Goal: Task Accomplishment & Management: Complete application form

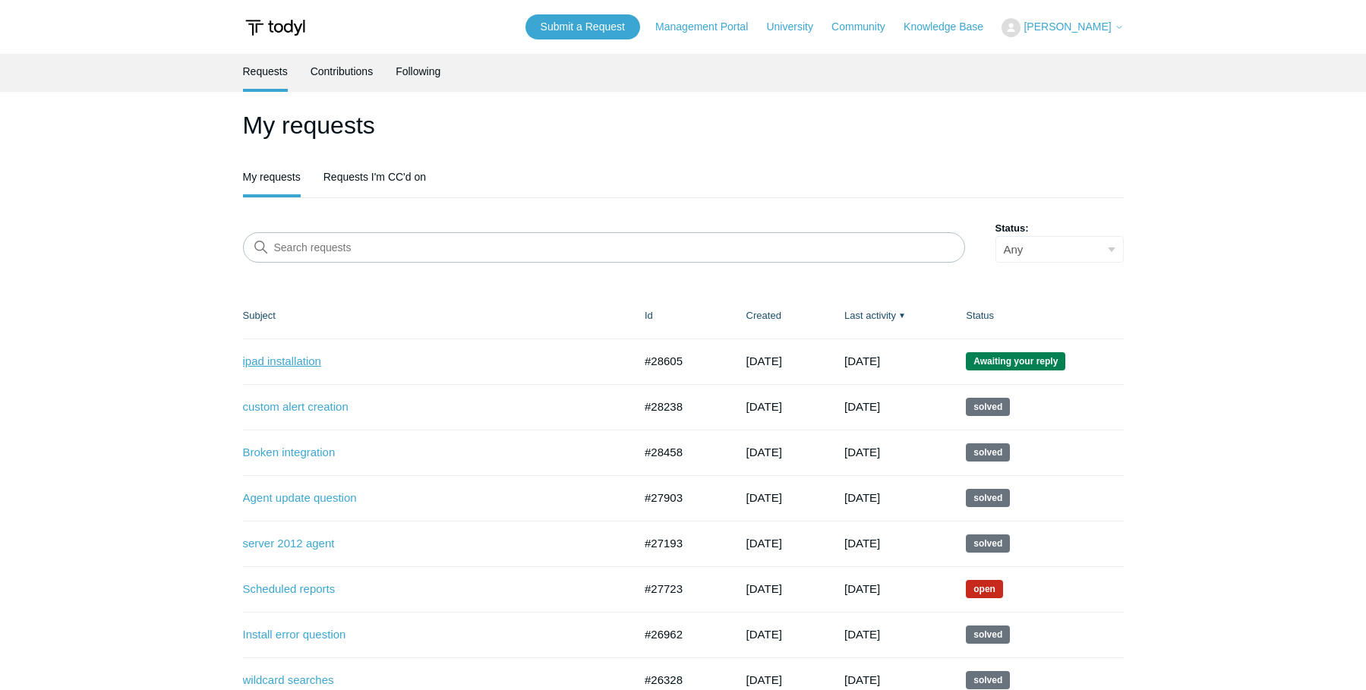
click at [301, 366] on link "ipad installation" at bounding box center [426, 361] width 367 height 17
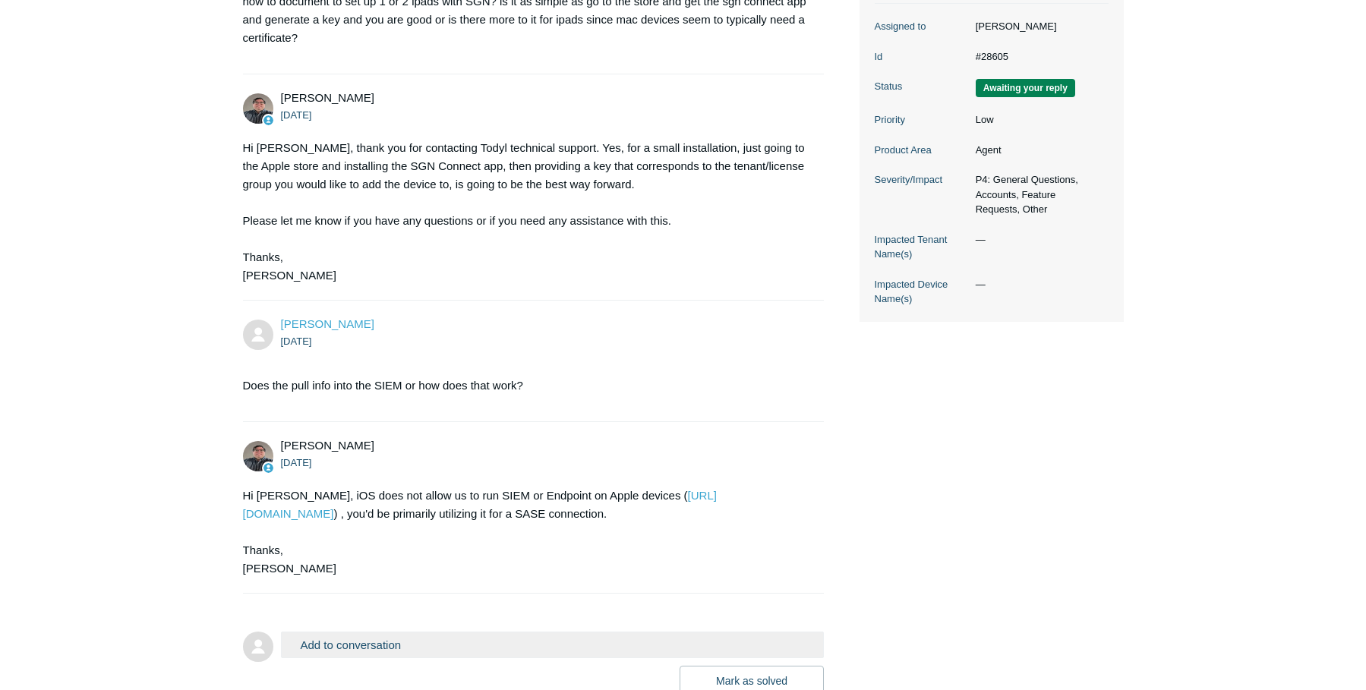
scroll to position [433, 0]
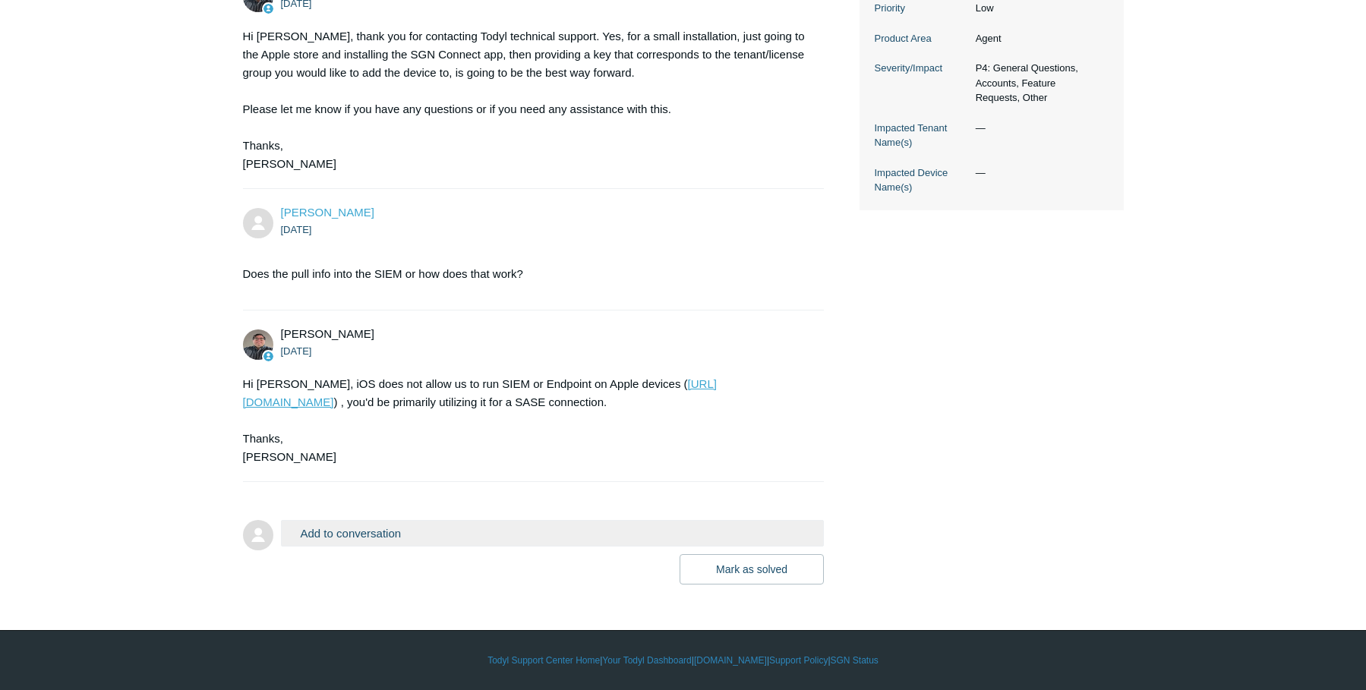
click at [424, 406] on link "https://support.todyl.com/hc/en-us/articles/360052081574-Minimum-Requirements" at bounding box center [480, 392] width 474 height 31
click at [744, 566] on button "Mark as solved" at bounding box center [752, 569] width 144 height 30
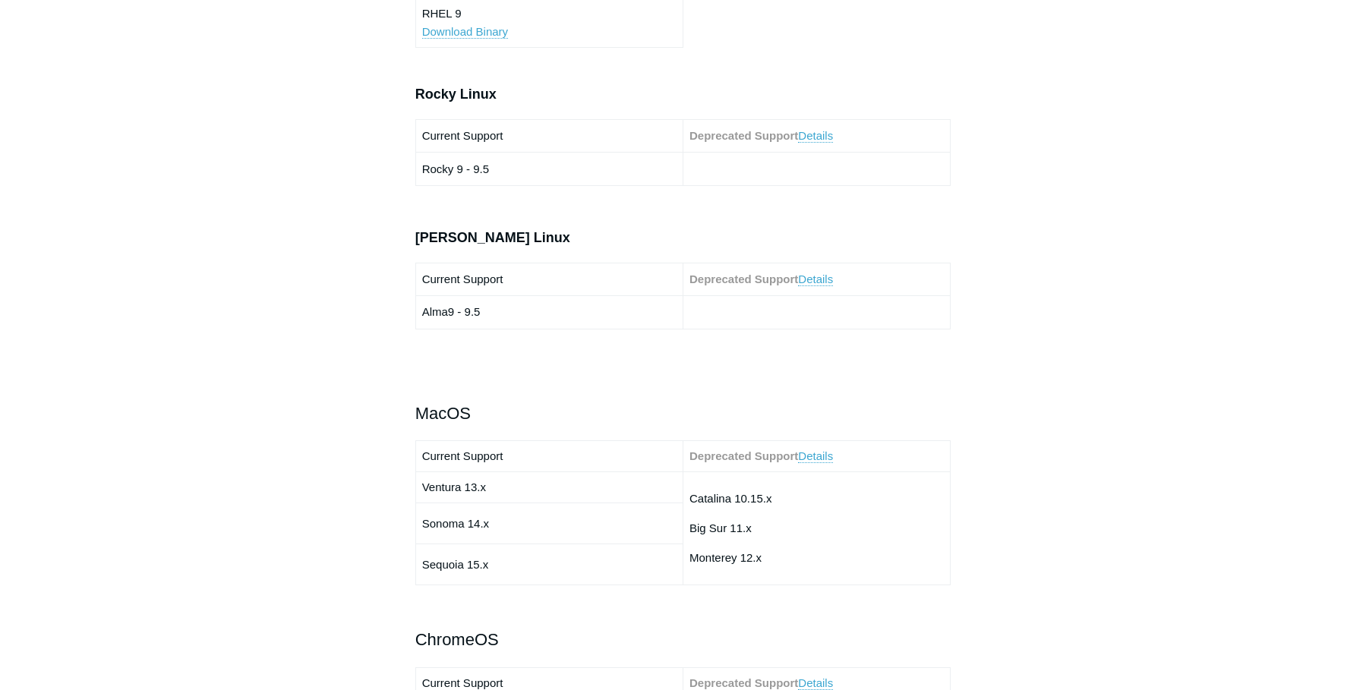
scroll to position [1291, 0]
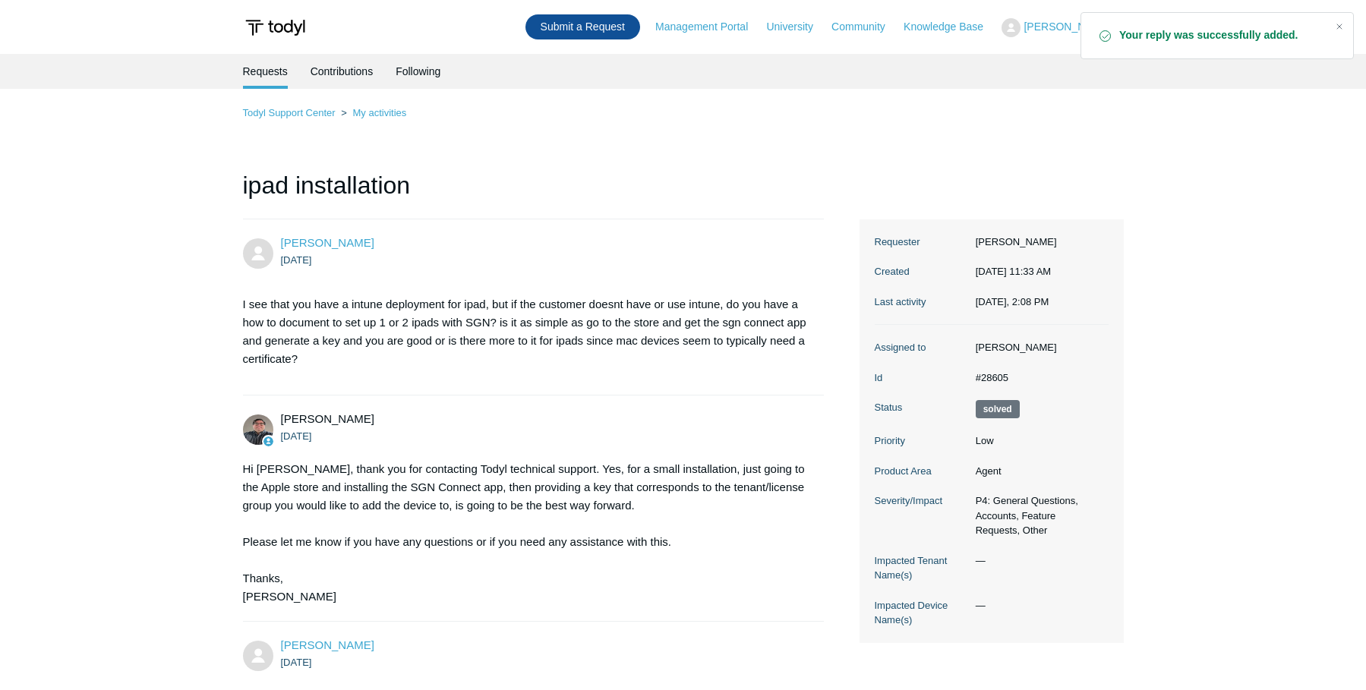
click at [601, 33] on link "Submit a Request" at bounding box center [582, 26] width 115 height 25
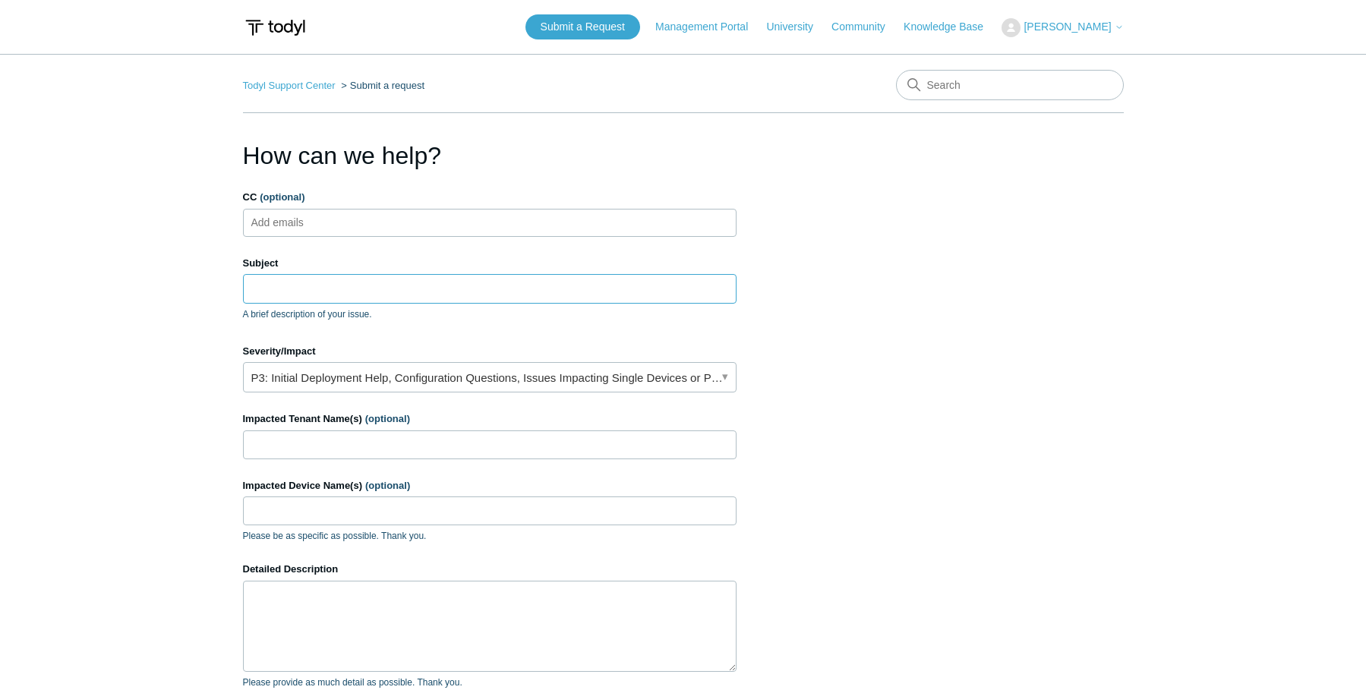
click at [298, 286] on input "Subject" at bounding box center [490, 288] width 494 height 29
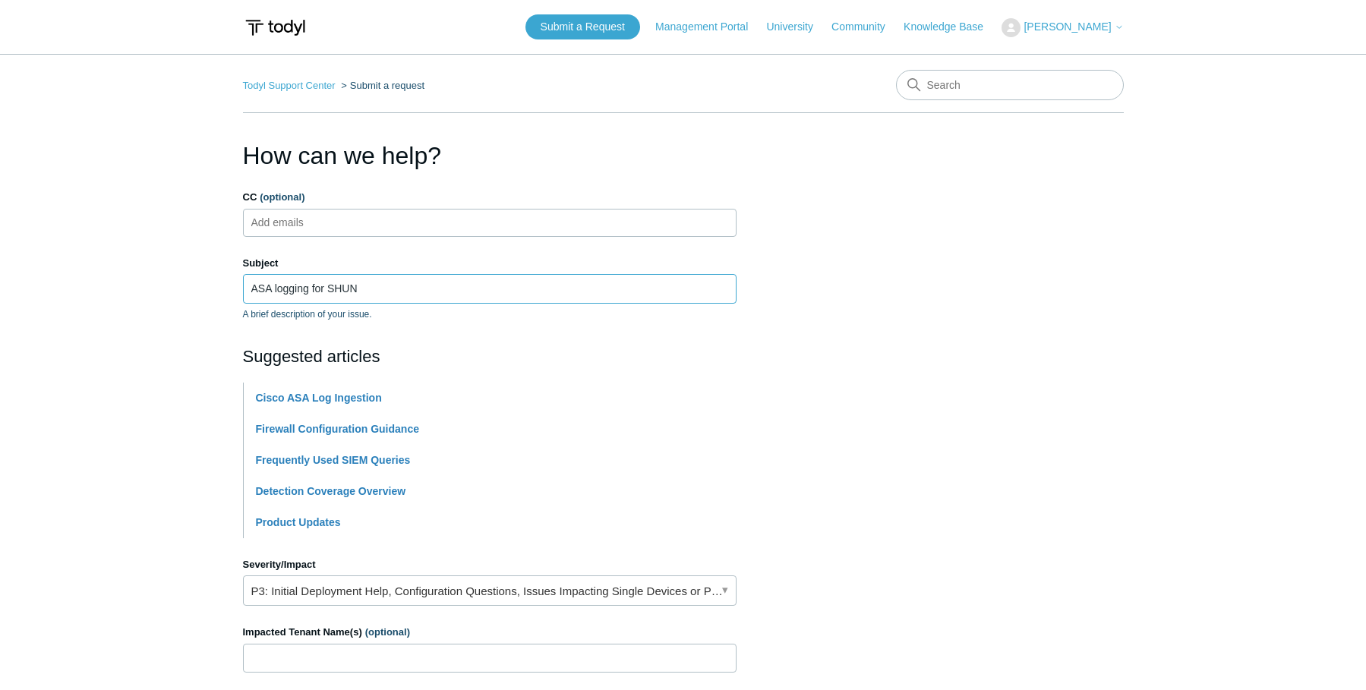
type input "ASA logging for SHUN"
click at [957, 330] on section "How can we help? CC (optional) Add emails Subject ASA logging for SHUN A brief …" at bounding box center [683, 593] width 881 height 913
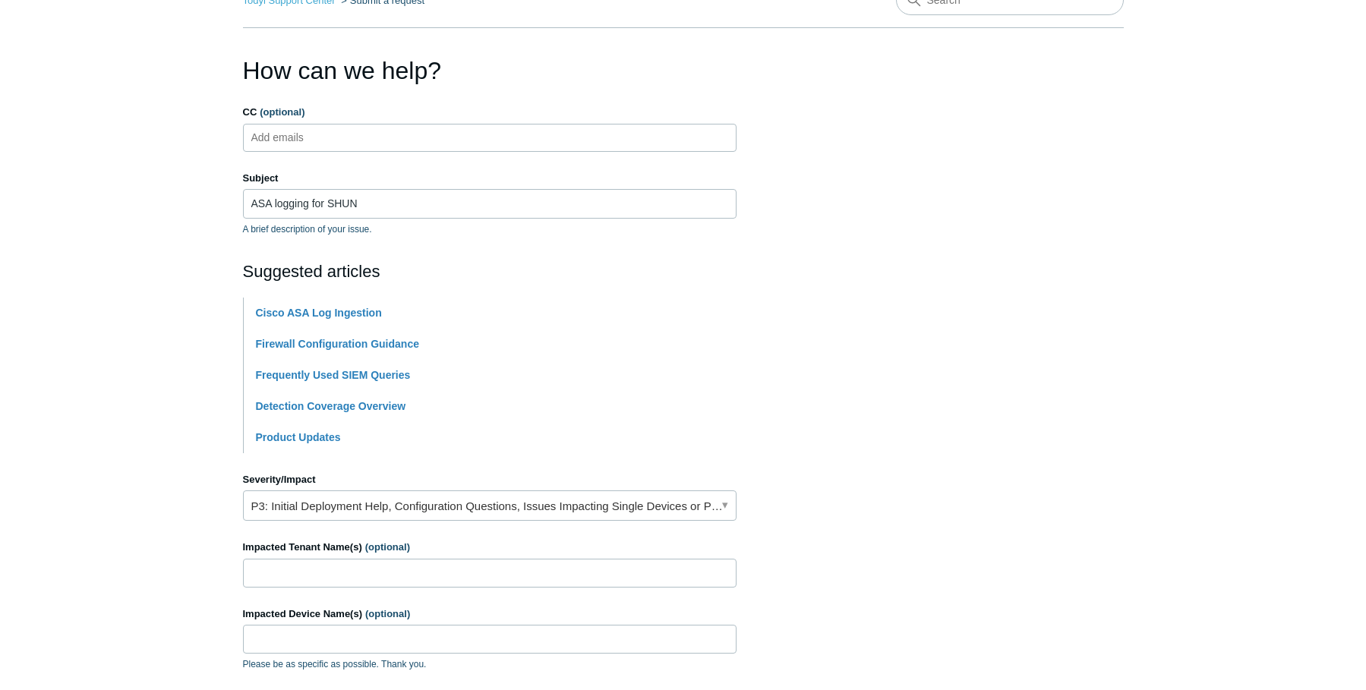
scroll to position [228, 0]
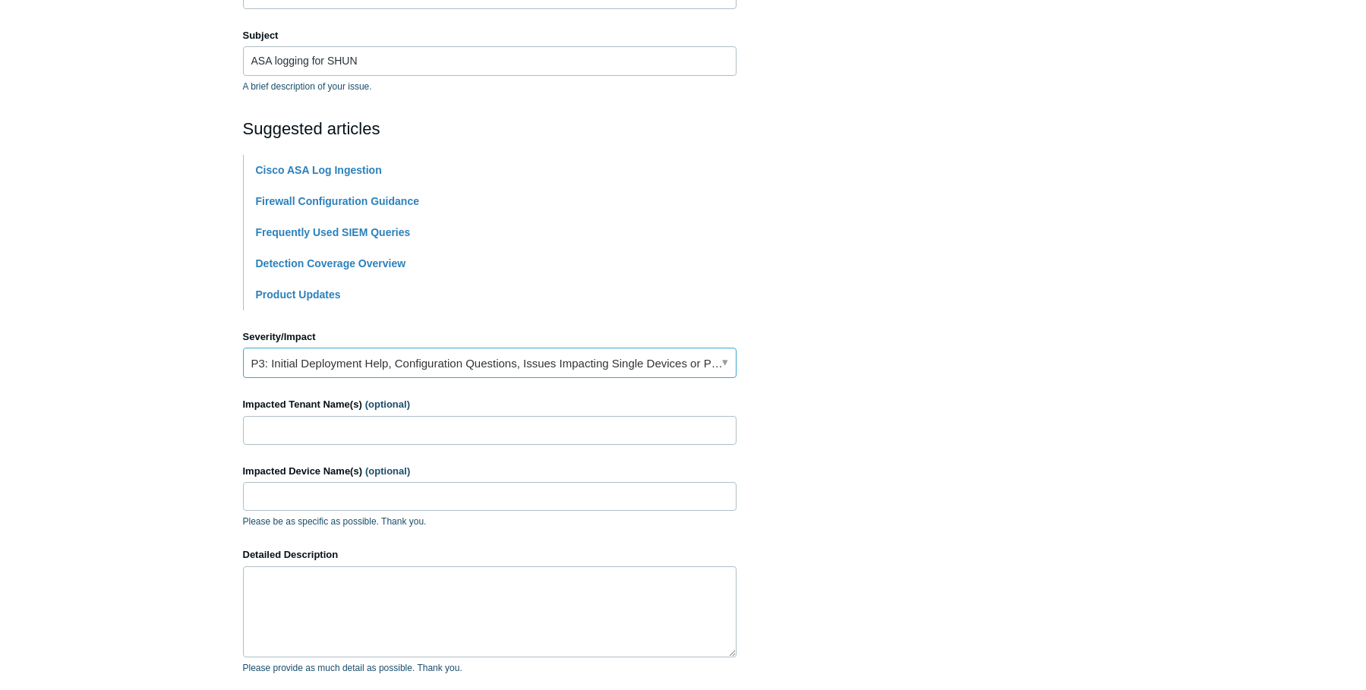
click at [522, 363] on link "P3: Initial Deployment Help, Configuration Questions, Issues Impacting Single D…" at bounding box center [490, 363] width 494 height 30
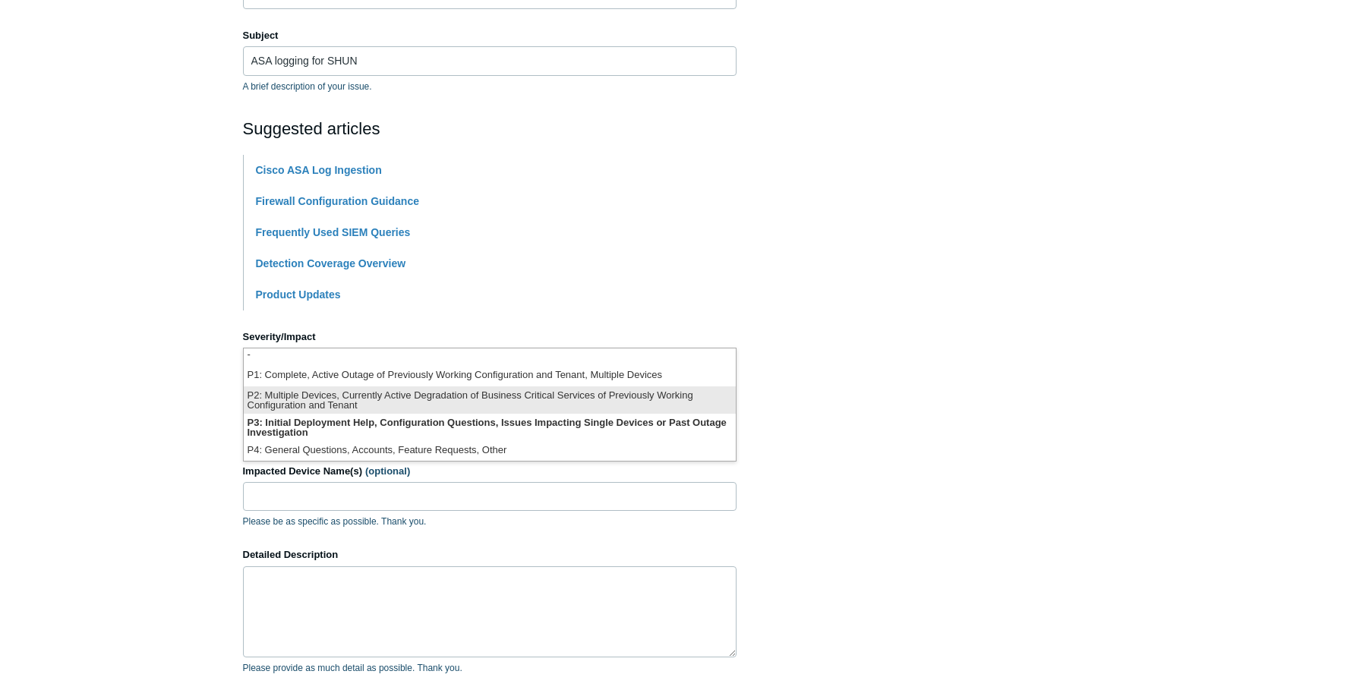
scroll to position [4, 0]
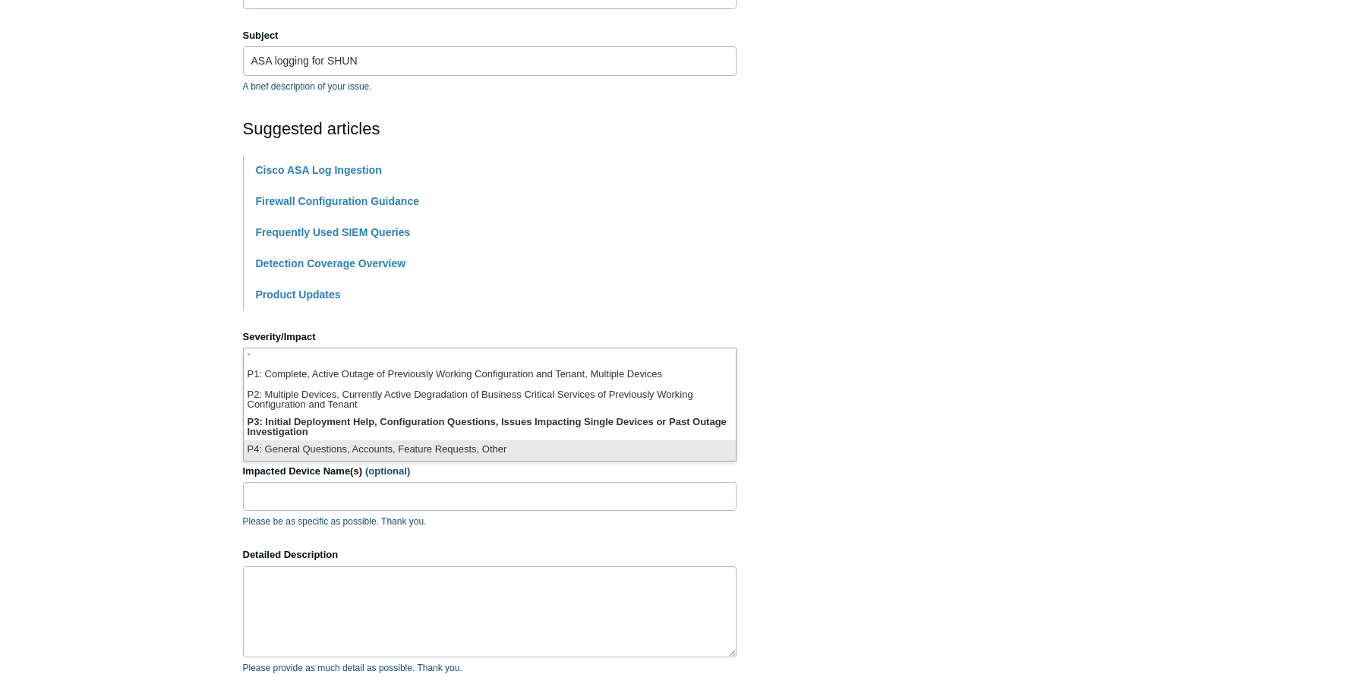
click at [364, 449] on li "P4: General Questions, Accounts, Feature Requests, Other" at bounding box center [490, 450] width 492 height 20
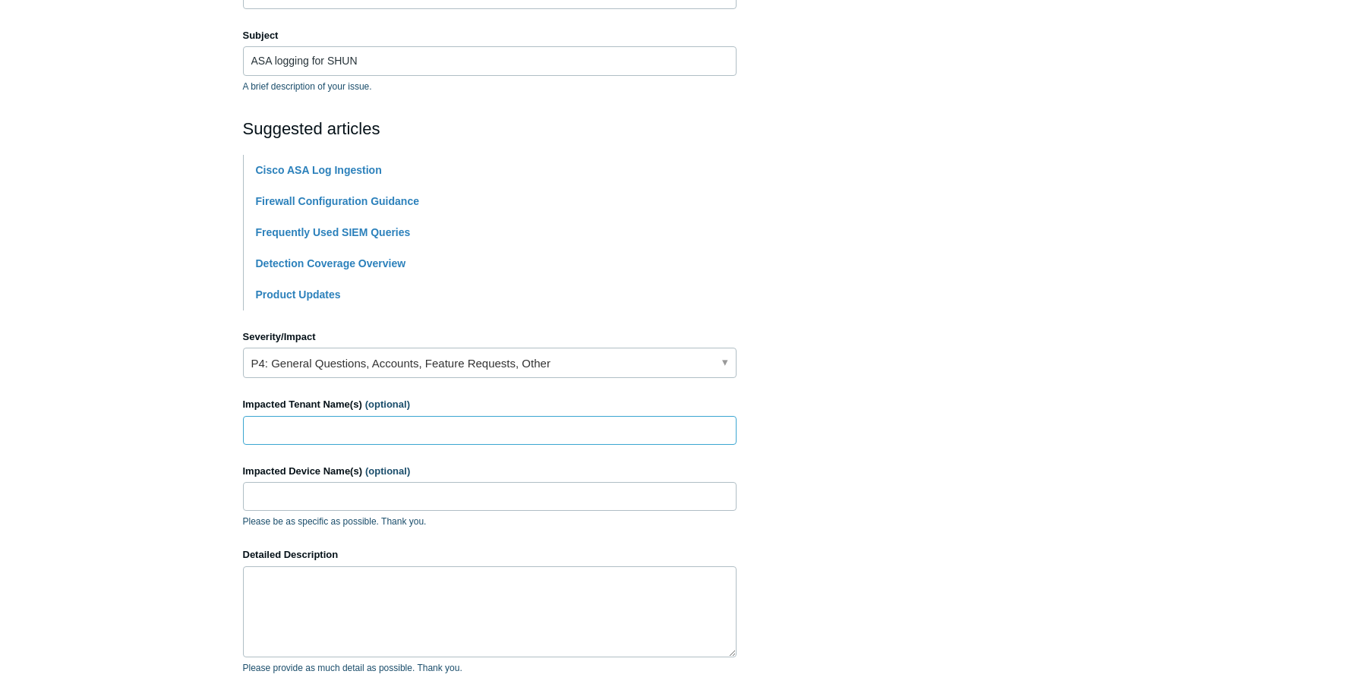
click at [347, 427] on input "Impacted Tenant Name(s) (optional)" at bounding box center [490, 430] width 494 height 29
type input "United disability services"
click at [314, 491] on input "Impacted Device Name(s) (optional)" at bounding box center [490, 496] width 494 height 29
click at [355, 489] on input "Impacted Device Name(s) (optional)" at bounding box center [490, 496] width 494 height 29
paste input "UDSSL01"
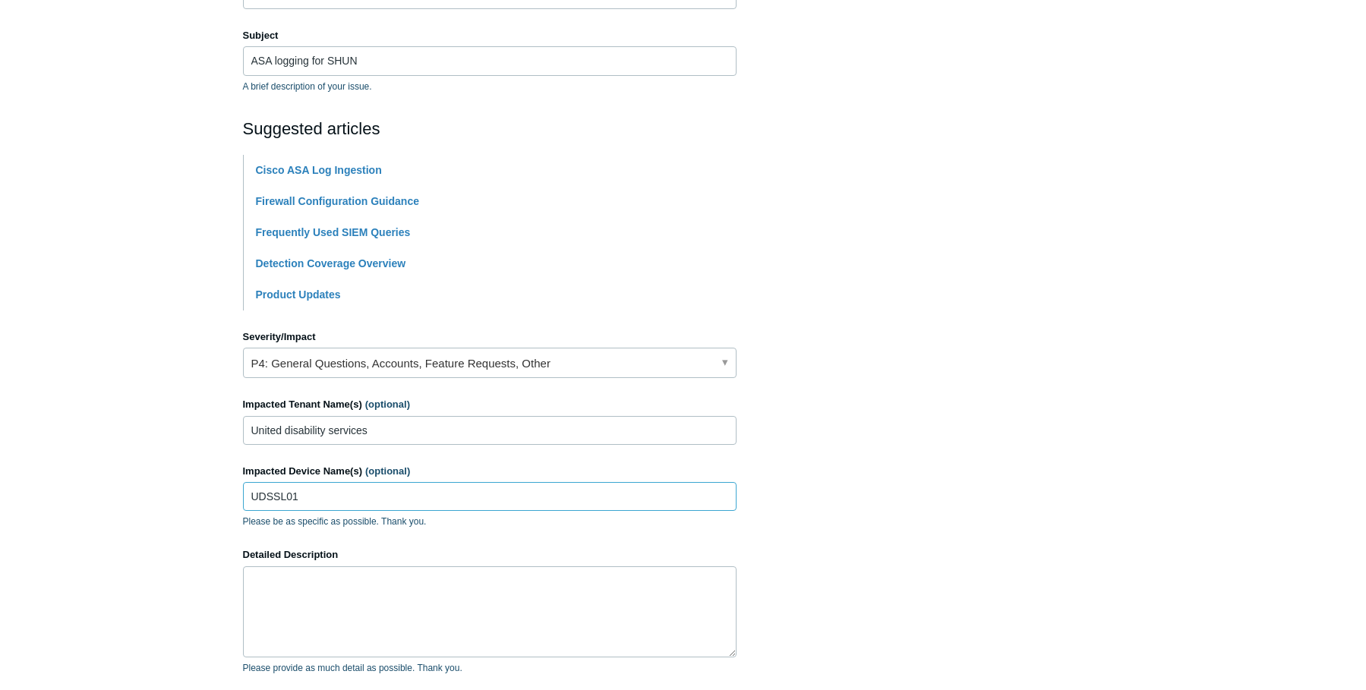
type input "UDSSL01"
click at [361, 613] on textarea "Detailed Description" at bounding box center [490, 611] width 494 height 91
click at [483, 583] on textarea "I see that there is a alert for attempts over" at bounding box center [490, 611] width 494 height 91
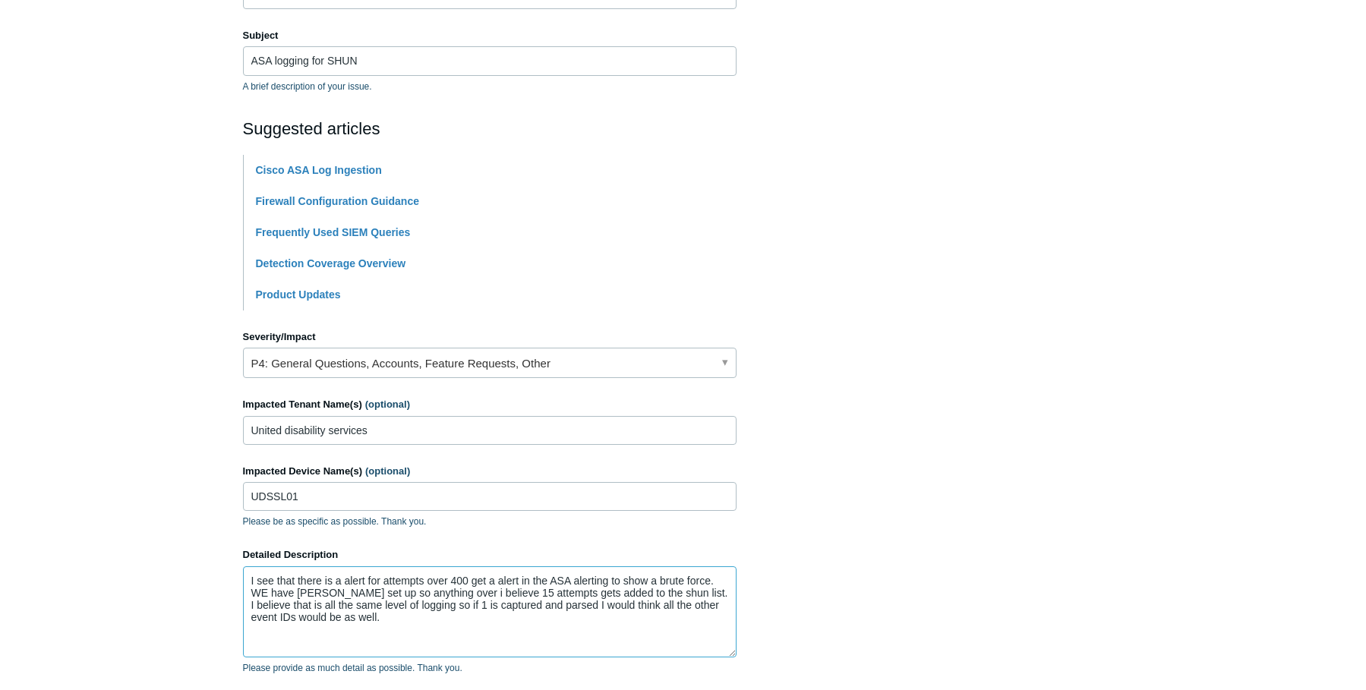
click at [406, 624] on textarea "I see that there is a alert for attempts over 400 get a alert in the ASA alerti…" at bounding box center [490, 611] width 494 height 91
paste textarea "401004"
paste textarea "401002"
drag, startPoint x: 395, startPoint y: 639, endPoint x: 296, endPoint y: 645, distance: 98.9
click at [296, 645] on textarea "I see that there is a alert for attempts over 400 get a alert in the ASA alerti…" at bounding box center [490, 611] width 494 height 91
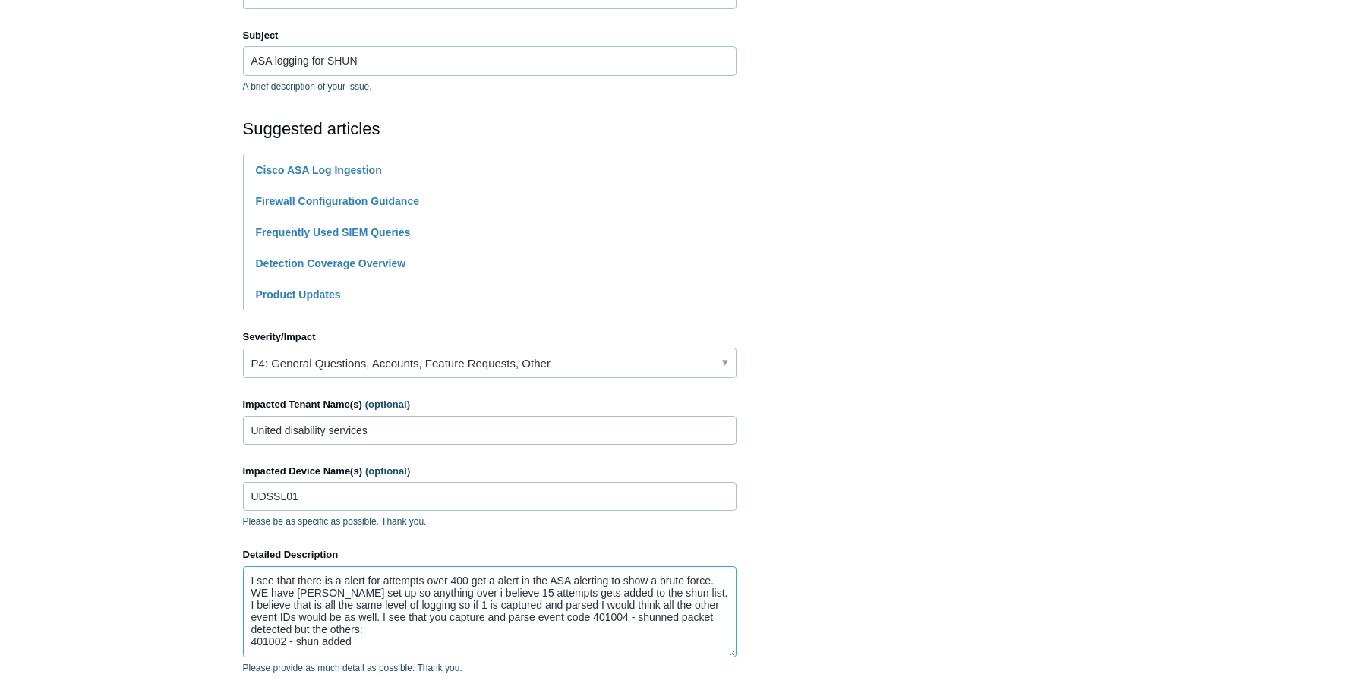
paste textarea "401001"
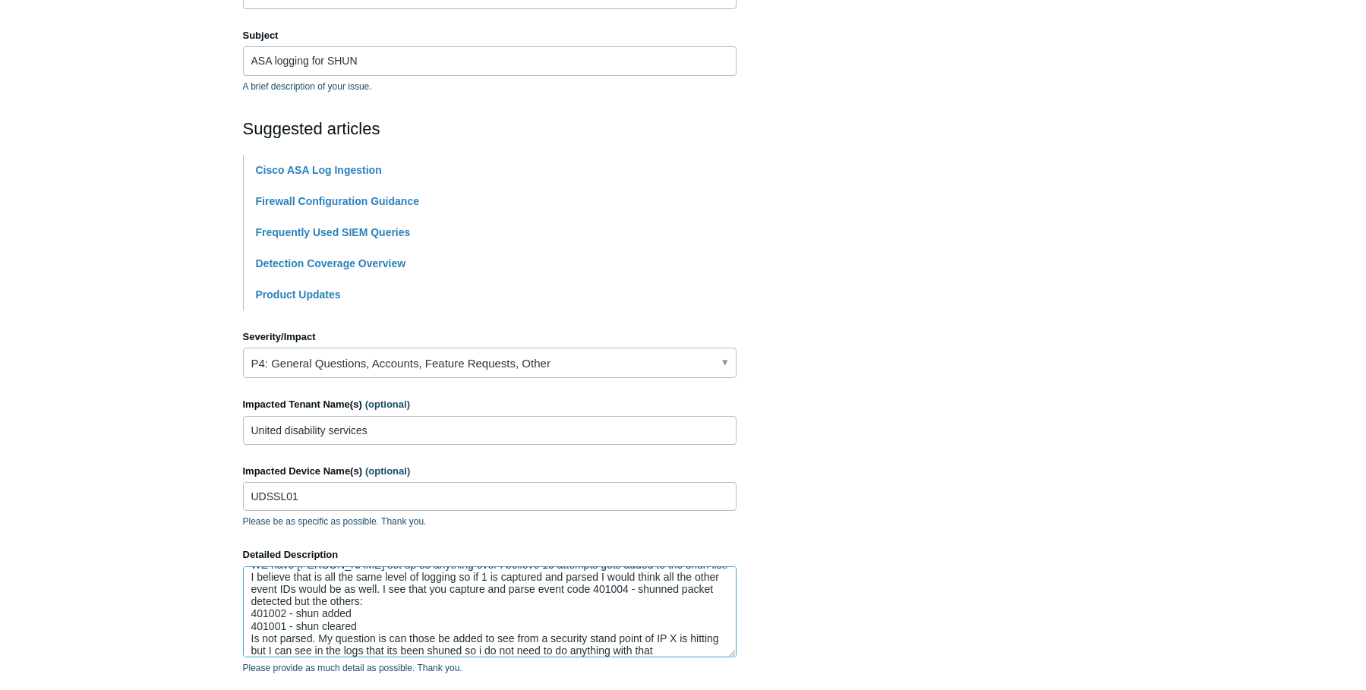
scroll to position [36, 0]
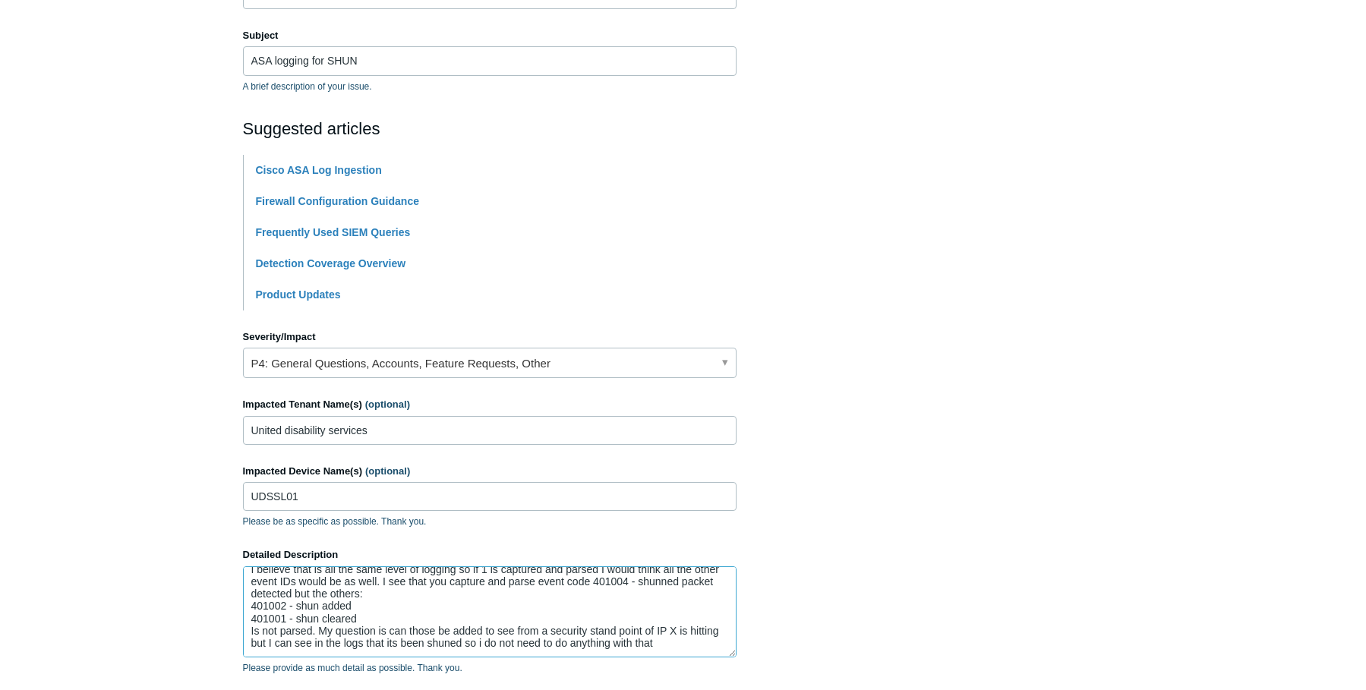
click at [680, 646] on textarea "I see that there is a alert for attempts over 400 get a alert in the ASA alerti…" at bounding box center [490, 611] width 494 height 91
click at [705, 645] on textarea "I see that there is a alert for attempts over 400 get a alert in the ASA alerti…" at bounding box center [490, 611] width 494 height 91
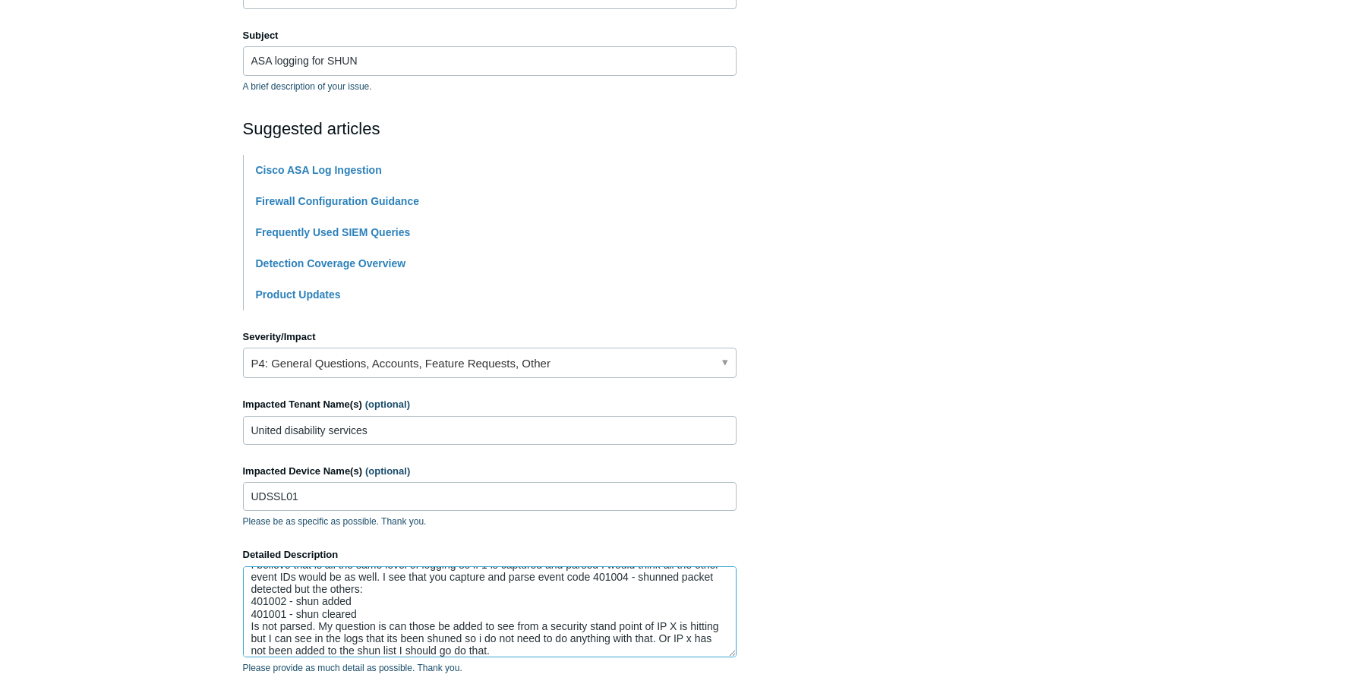
drag, startPoint x: 387, startPoint y: 627, endPoint x: 417, endPoint y: 621, distance: 30.2
click at [388, 626] on textarea "I see that there is a alert for attempts over 400 get a alert in the ASA alerti…" at bounding box center [490, 611] width 494 height 91
click at [505, 624] on textarea "I see that there is a alert for attempts over 400 get a alert in the ASA alerti…" at bounding box center [490, 611] width 494 height 91
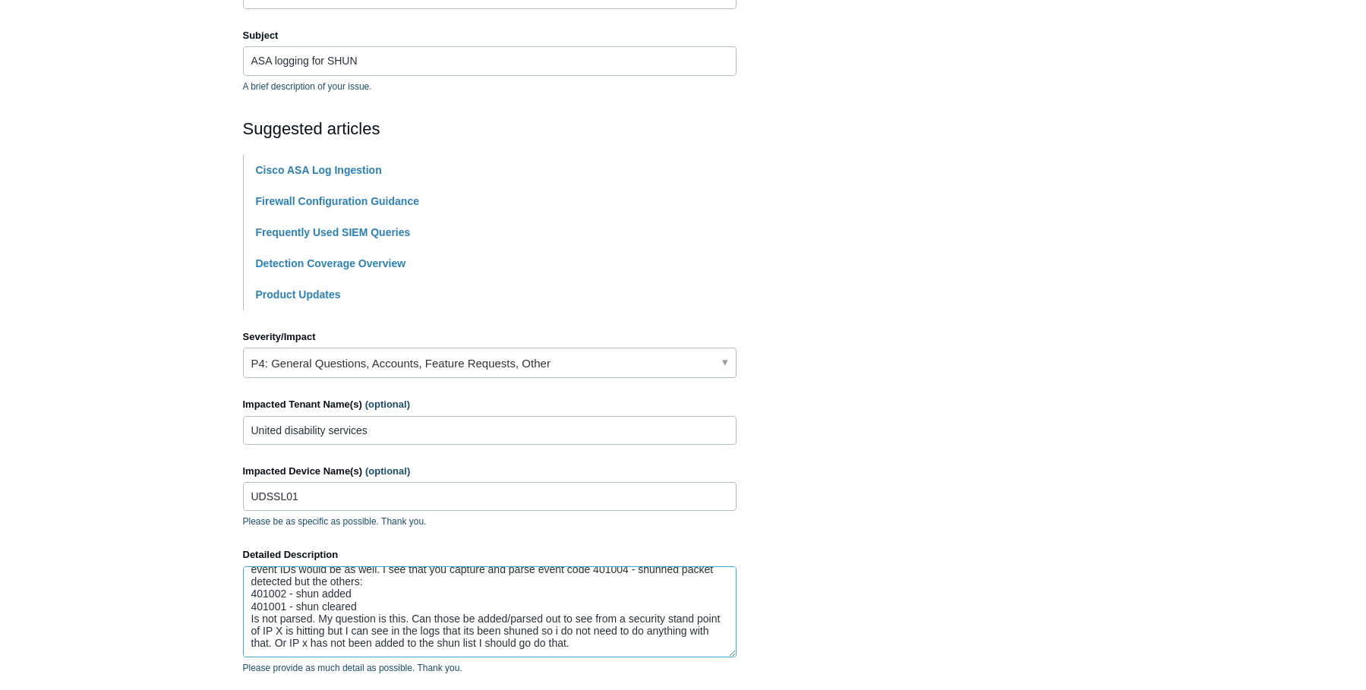
drag, startPoint x: 568, startPoint y: 639, endPoint x: 607, endPoint y: 654, distance: 42.6
click at [607, 654] on textarea "I see that there is a alert for attempts over 400 get a alert in the ASA alerti…" at bounding box center [490, 611] width 494 height 91
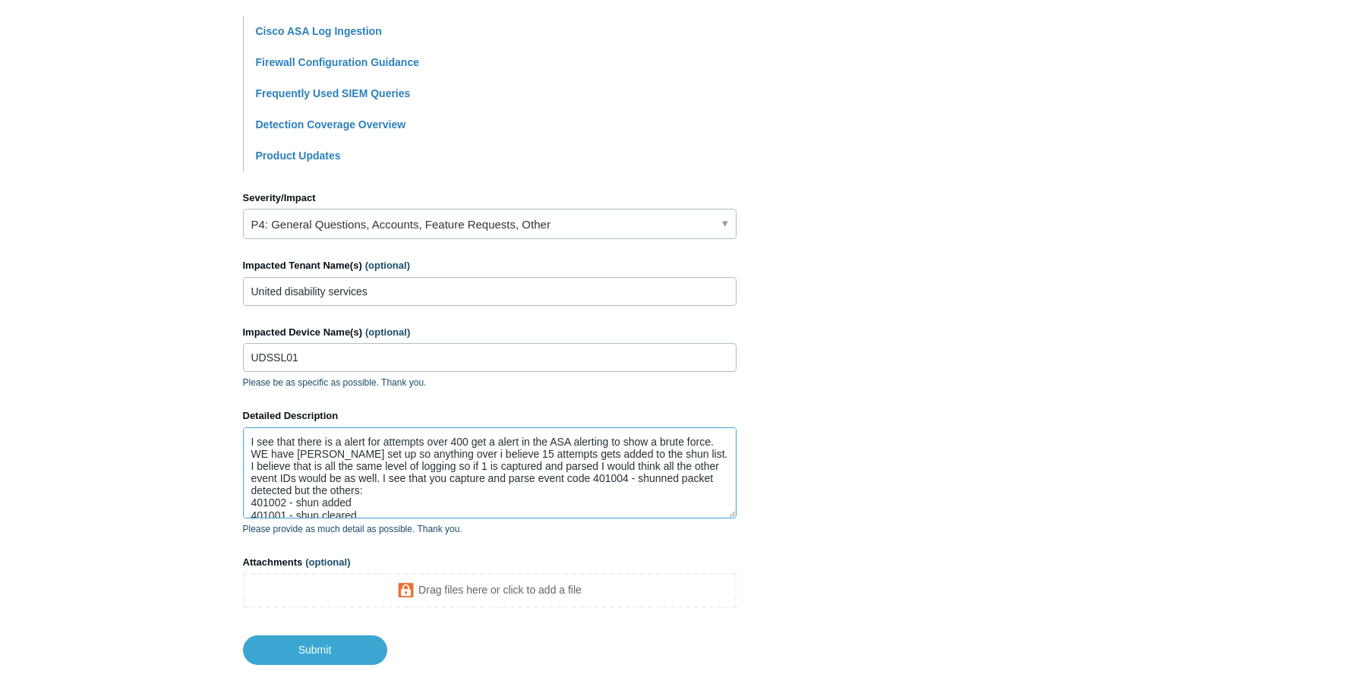
scroll to position [447, 0]
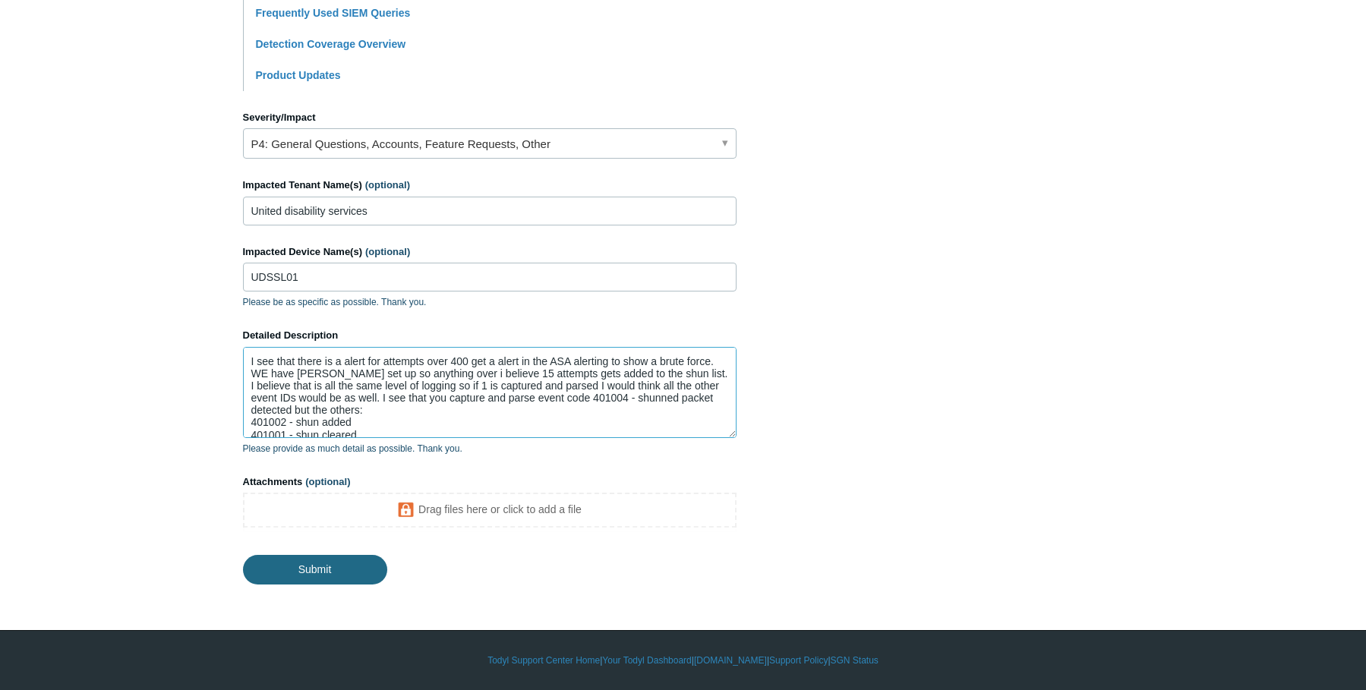
type textarea "I see that there is a alert for attempts over 400 get a alert in the ASA alerti…"
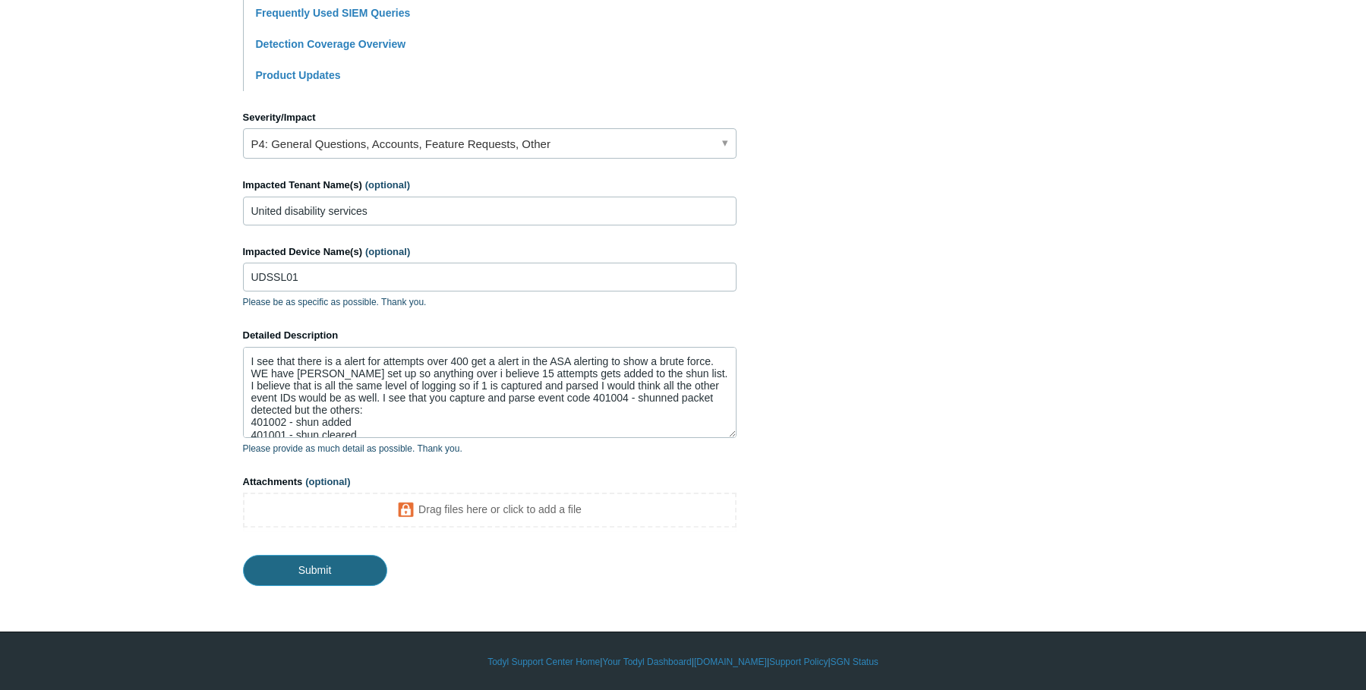
click at [331, 567] on input "Submit" at bounding box center [315, 570] width 144 height 30
